Goal: Task Accomplishment & Management: Use online tool/utility

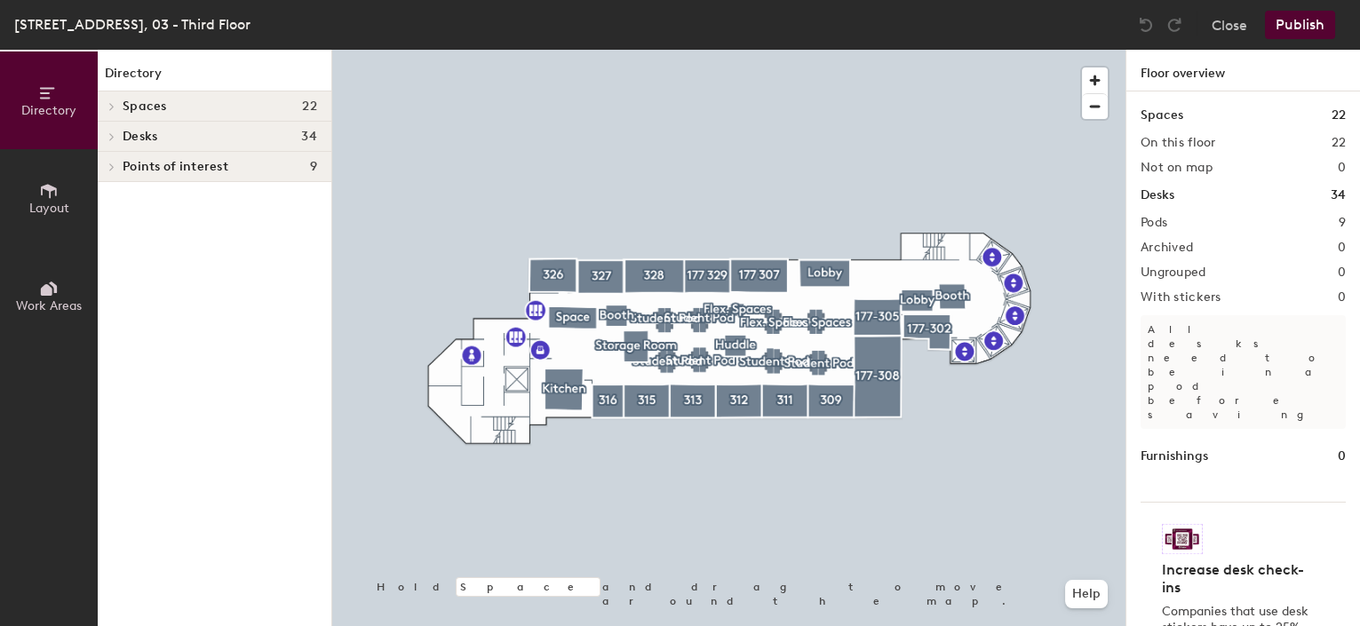
click at [67, 193] on button "Layout" at bounding box center [49, 198] width 98 height 98
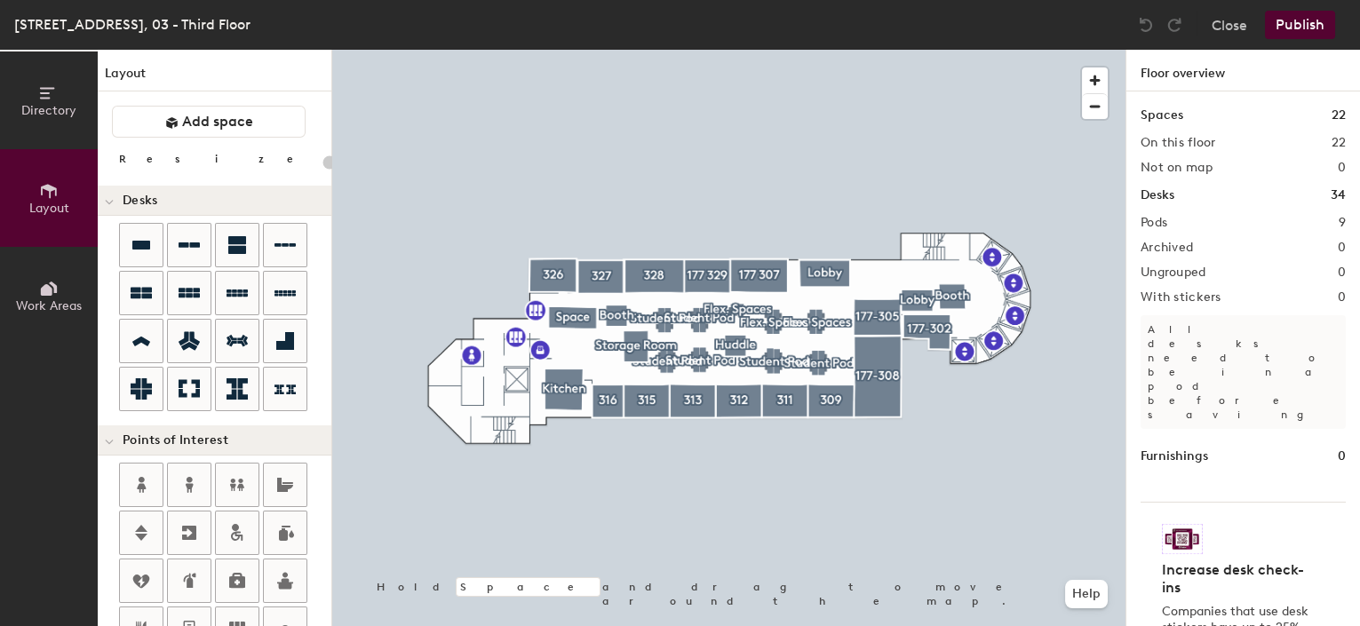
click at [62, 124] on button "Directory" at bounding box center [49, 101] width 98 height 98
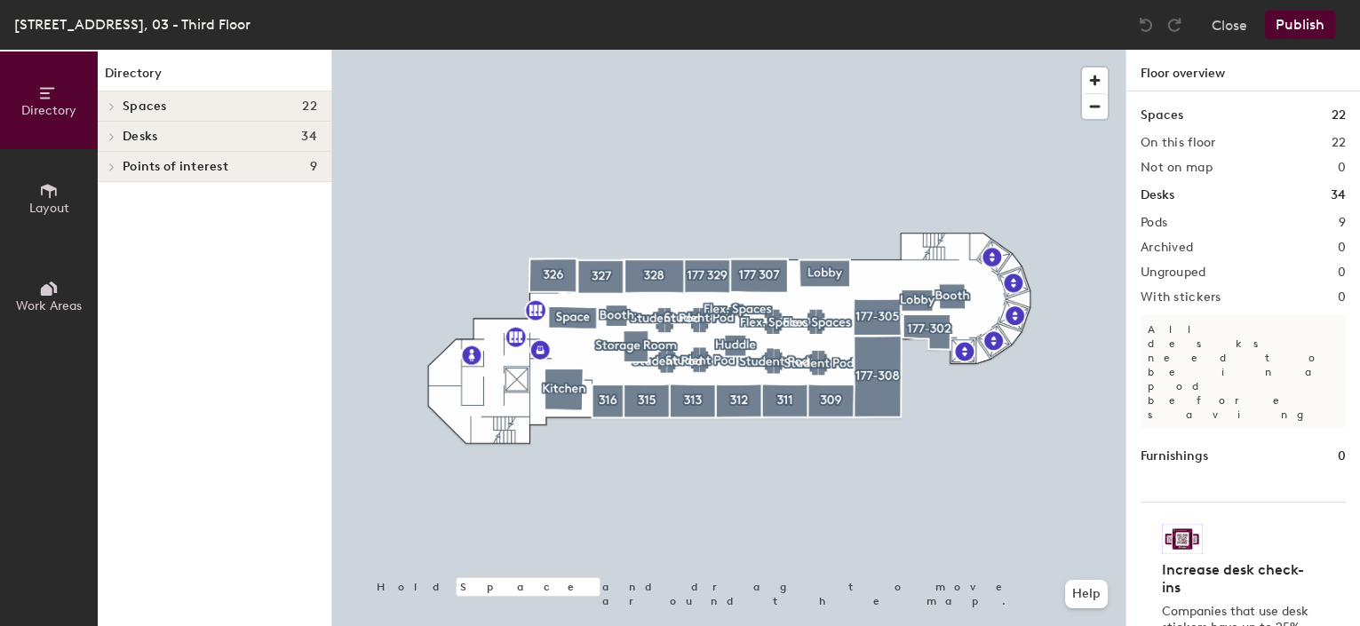
click at [156, 116] on div "Spaces 22" at bounding box center [215, 106] width 234 height 30
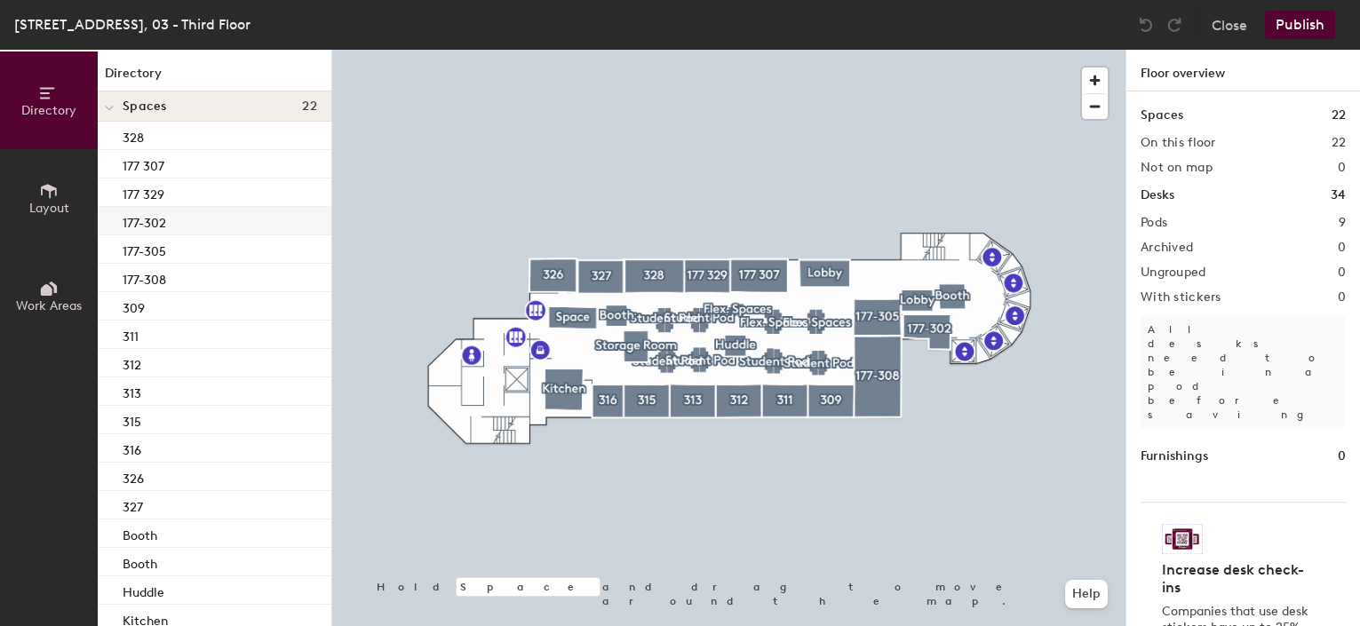
click at [172, 224] on div "177-302" at bounding box center [215, 221] width 234 height 28
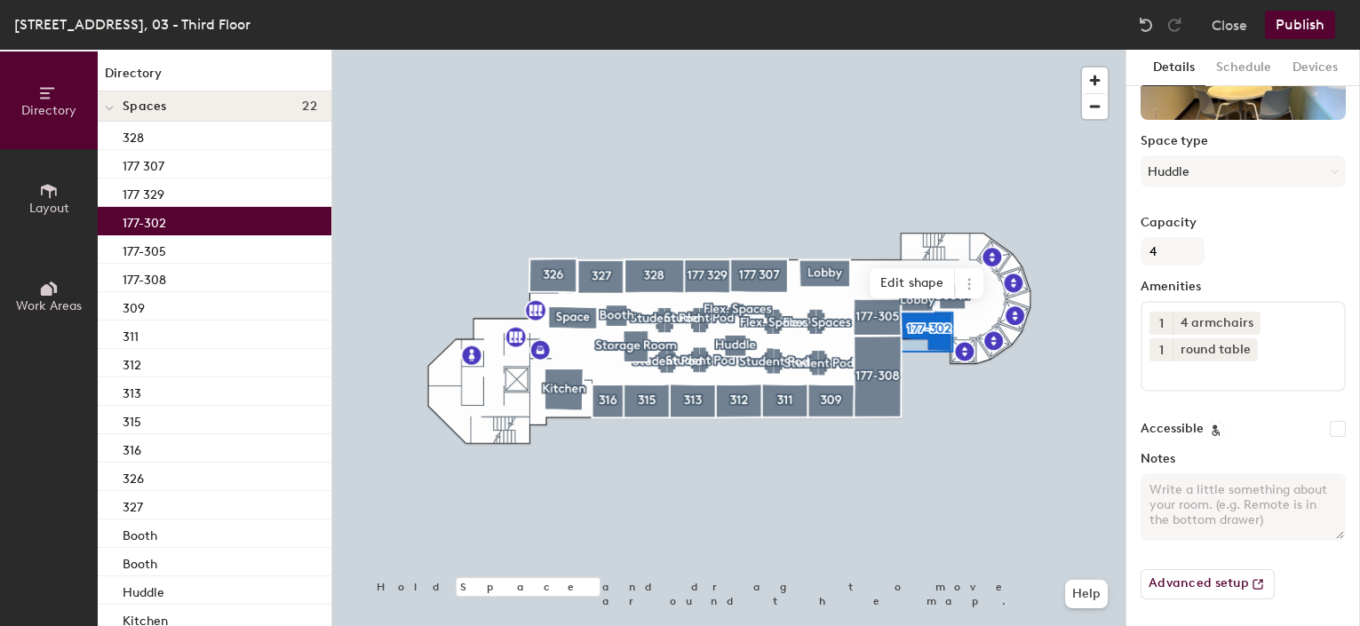
scroll to position [22, 0]
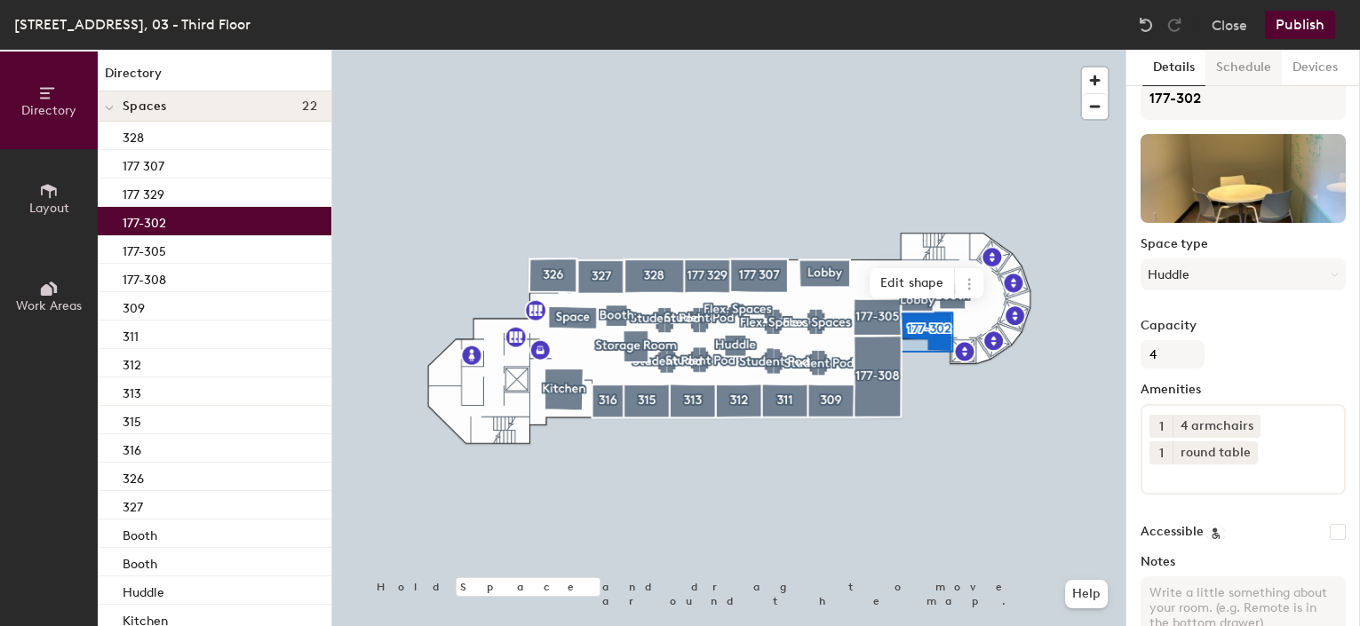
click at [1241, 75] on button "Schedule" at bounding box center [1243, 68] width 76 height 36
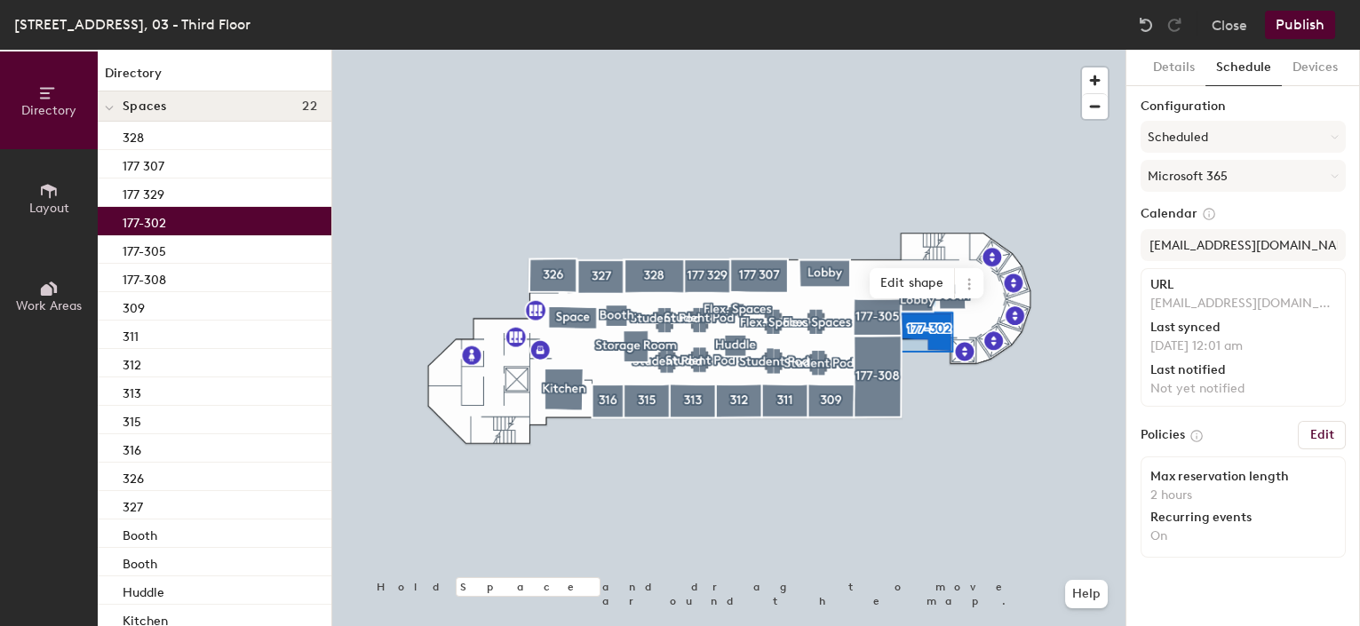
scroll to position [0, 0]
click at [1243, 139] on button "Scheduled" at bounding box center [1242, 137] width 205 height 32
click at [1290, 266] on div "Calendar [EMAIL_ADDRESS][DOMAIN_NAME] URL [EMAIL_ADDRESS][DOMAIN_NAME] Last syn…" at bounding box center [1242, 310] width 205 height 208
click at [1217, 139] on button "Scheduled" at bounding box center [1242, 137] width 205 height 32
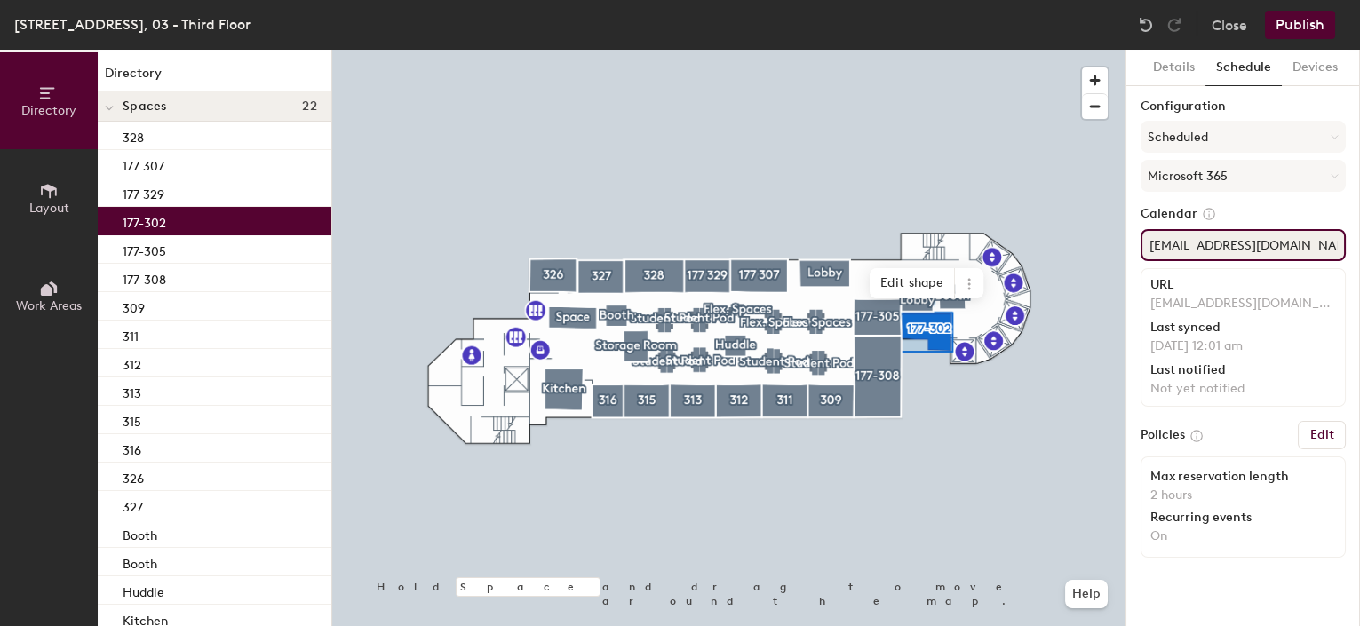
click at [1248, 243] on input "[EMAIL_ADDRESS][DOMAIN_NAME]" at bounding box center [1242, 245] width 205 height 32
click at [1228, 26] on button "Close" at bounding box center [1229, 25] width 36 height 28
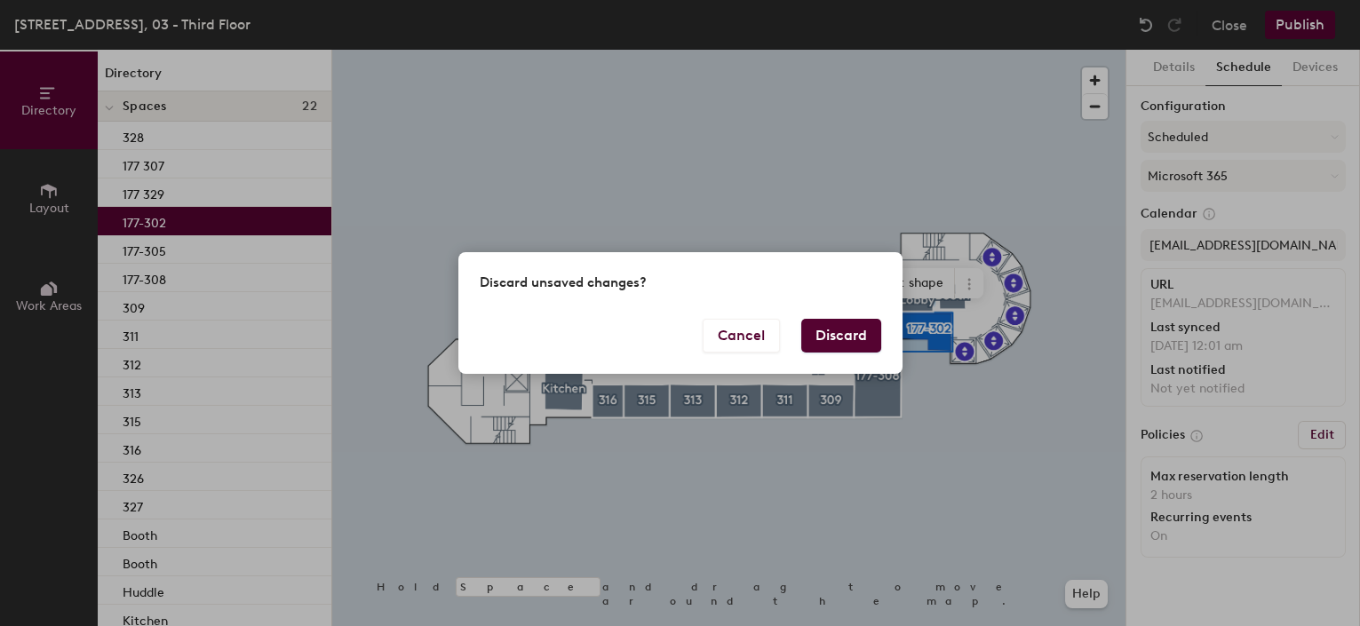
click at [859, 343] on button "Discard" at bounding box center [841, 336] width 80 height 34
